Goal: Connect with others: Connect with others

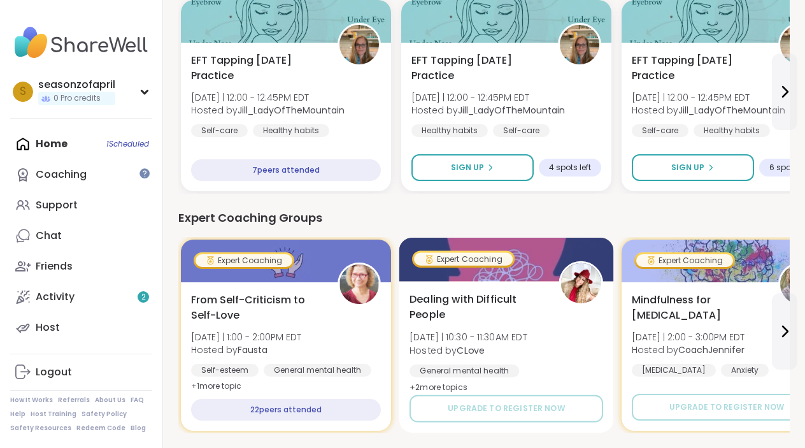
scroll to position [698, 0]
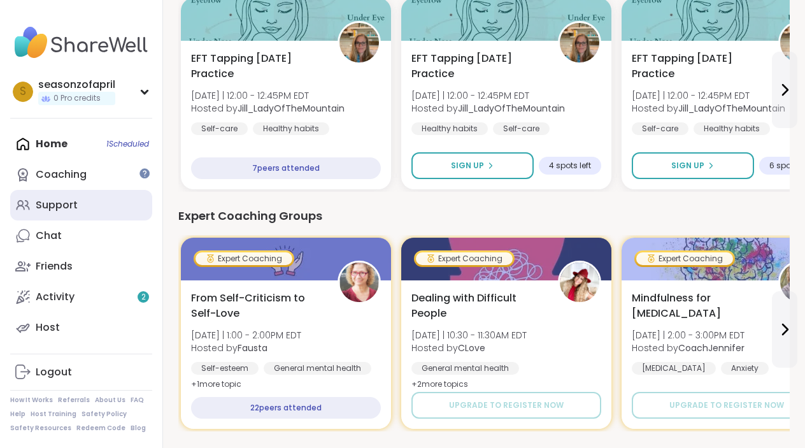
click at [92, 210] on link "Support" at bounding box center [81, 205] width 142 height 31
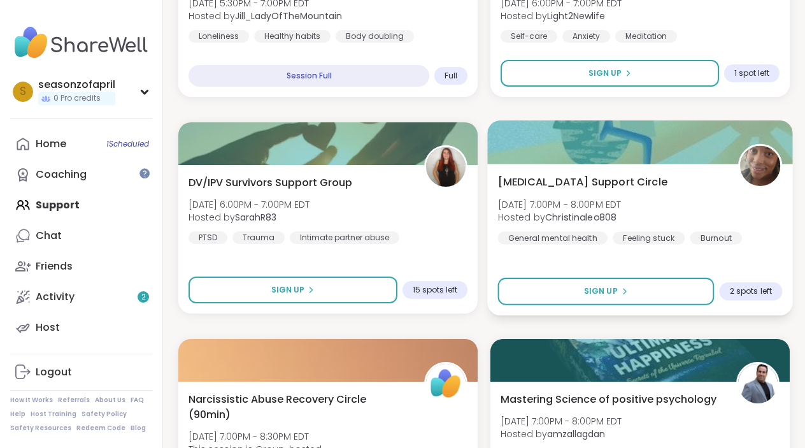
scroll to position [711, 0]
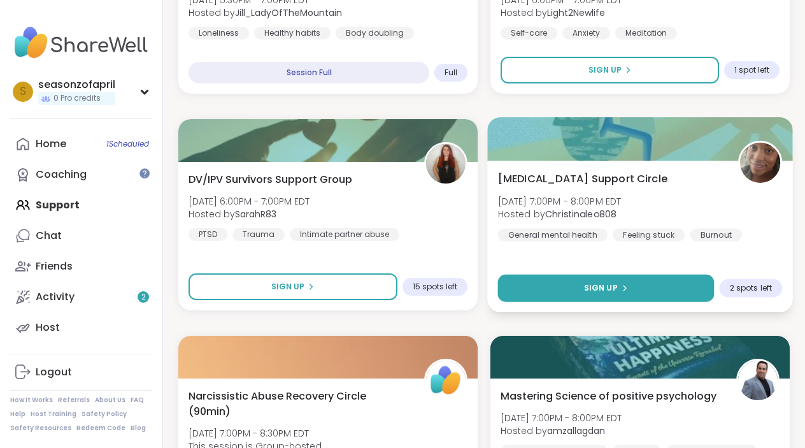
click at [627, 277] on button "Sign Up" at bounding box center [606, 288] width 217 height 27
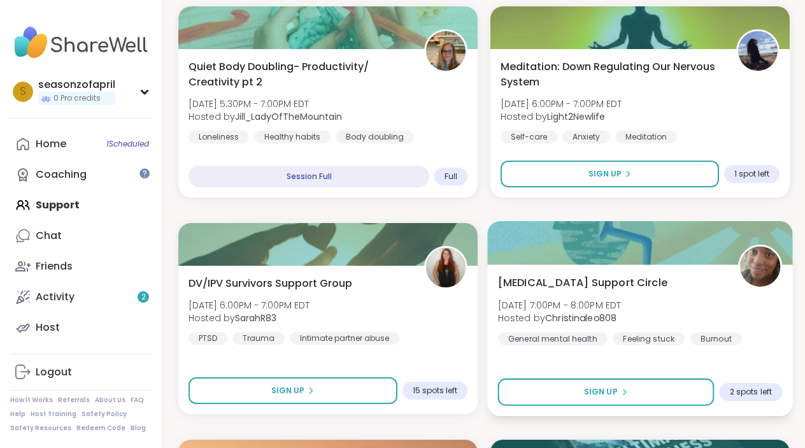
scroll to position [532, 0]
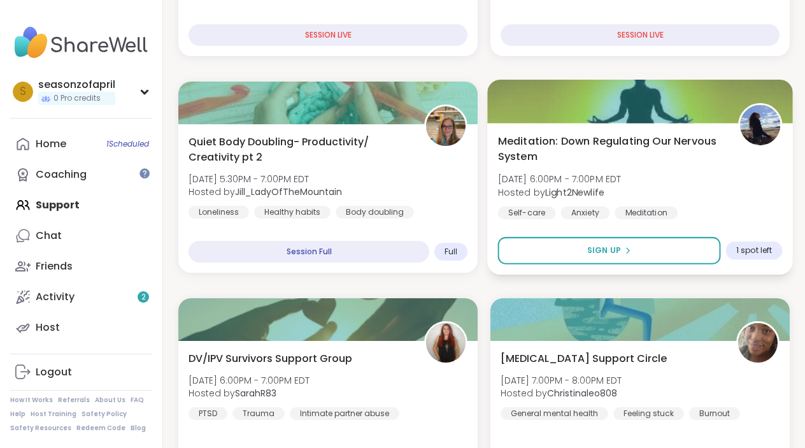
click at [760, 110] on img at bounding box center [760, 125] width 40 height 40
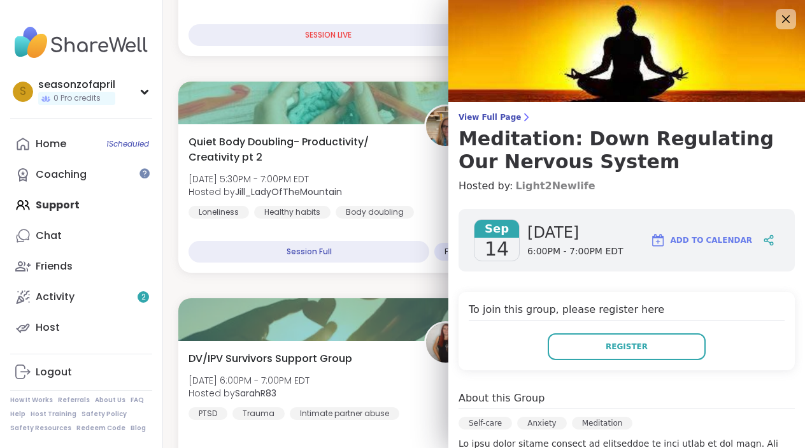
click at [566, 191] on link "Light2Newlife" at bounding box center [556, 185] width 80 height 15
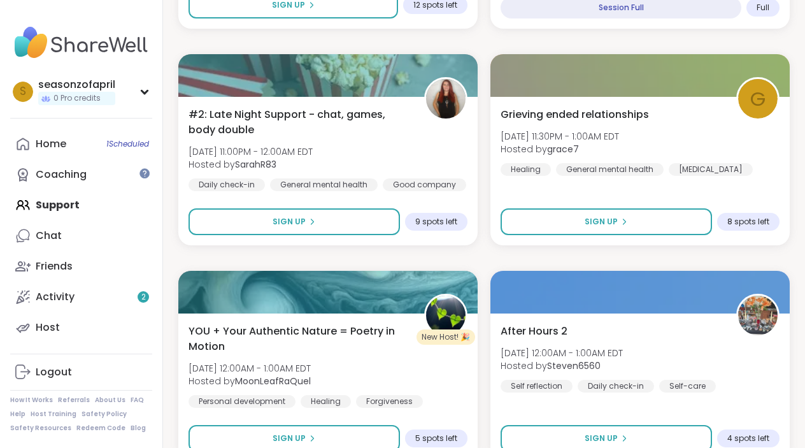
scroll to position [2727, 0]
